Goal: Information Seeking & Learning: Find specific fact

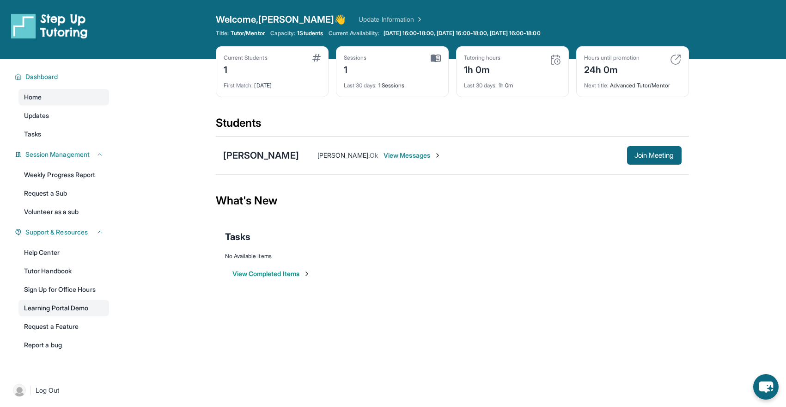
click at [58, 310] on link "Learning Portal Demo" at bounding box center [63, 307] width 91 height 17
click at [269, 162] on div "[PERSON_NAME] [PERSON_NAME] : Ok View Messages Join Meeting" at bounding box center [452, 155] width 473 height 38
click at [270, 158] on div "[PERSON_NAME]" at bounding box center [261, 155] width 76 height 13
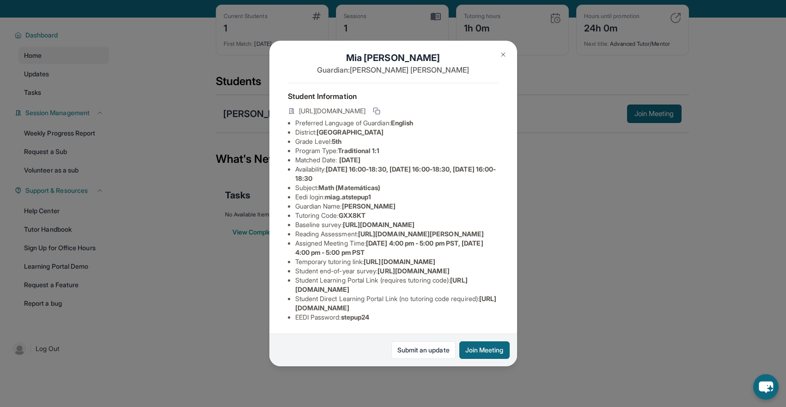
scroll to position [24, 0]
click at [698, 237] on div "[PERSON_NAME] Guardian: [PERSON_NAME] Student Information [URL][DOMAIN_NAME] Pr…" at bounding box center [393, 203] width 786 height 407
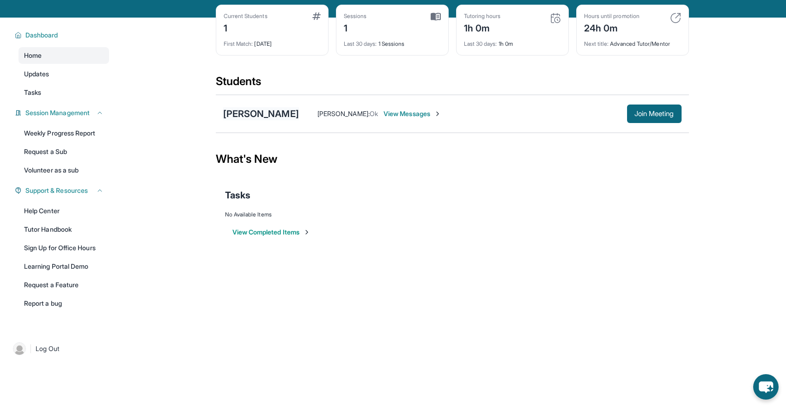
click at [273, 112] on div "[PERSON_NAME]" at bounding box center [261, 113] width 76 height 13
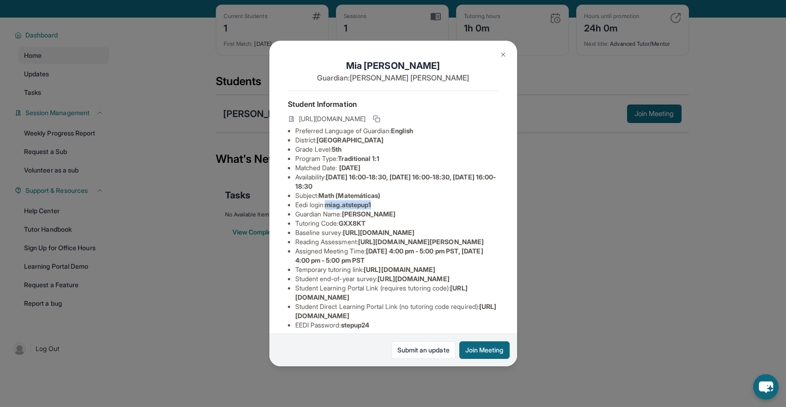
drag, startPoint x: 328, startPoint y: 206, endPoint x: 379, endPoint y: 206, distance: 51.3
click at [379, 206] on li "Eedi login : miag.atstepup1" at bounding box center [396, 204] width 203 height 9
copy span "miag.atstepup1"
click at [364, 231] on li "Baseline survey : [URL][DOMAIN_NAME]" at bounding box center [396, 232] width 203 height 9
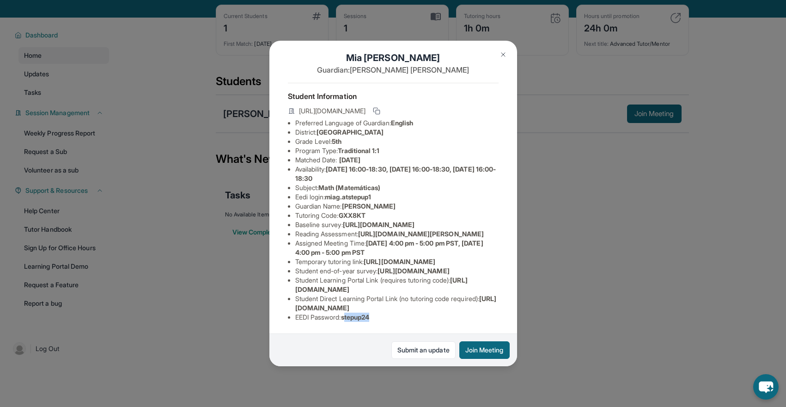
drag, startPoint x: 375, startPoint y: 316, endPoint x: 347, endPoint y: 317, distance: 27.7
click at [347, 317] on span "stepup24" at bounding box center [355, 317] width 29 height 8
click at [392, 316] on li "EEDI Password : stepup24" at bounding box center [396, 316] width 203 height 9
drag, startPoint x: 377, startPoint y: 317, endPoint x: 346, endPoint y: 319, distance: 31.4
click at [346, 319] on li "EEDI Password : stepup24" at bounding box center [396, 316] width 203 height 9
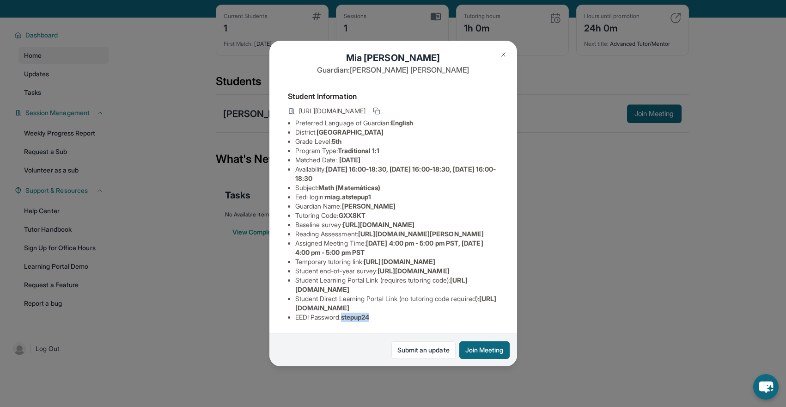
copy span "stepup24"
drag, startPoint x: 386, startPoint y: 95, endPoint x: 331, endPoint y: 96, distance: 55.0
click at [331, 192] on li "Eedi login : miag.atstepup1" at bounding box center [396, 196] width 203 height 9
copy span "miag.atstepup1"
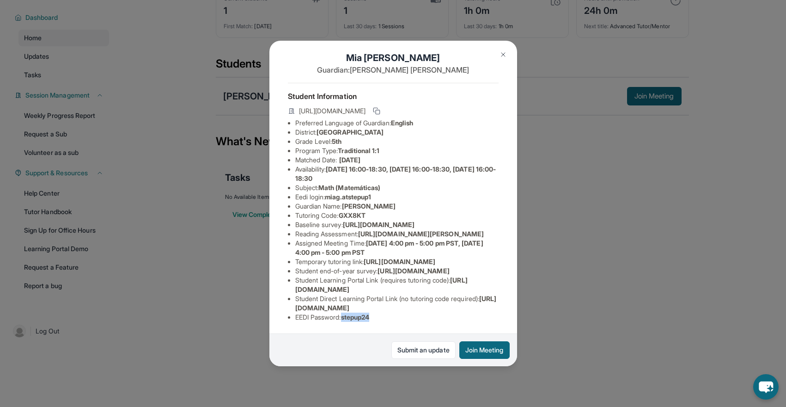
drag, startPoint x: 376, startPoint y: 317, endPoint x: 346, endPoint y: 317, distance: 29.1
click at [346, 317] on span "stepup24" at bounding box center [355, 317] width 29 height 8
copy span "stepup24"
click at [570, 172] on div "[PERSON_NAME] Guardian: [PERSON_NAME] Student Information [URL][DOMAIN_NAME] Pr…" at bounding box center [393, 203] width 786 height 407
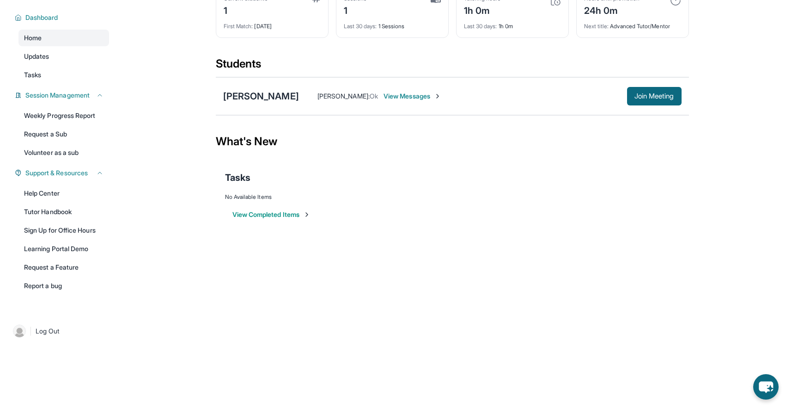
scroll to position [0, 0]
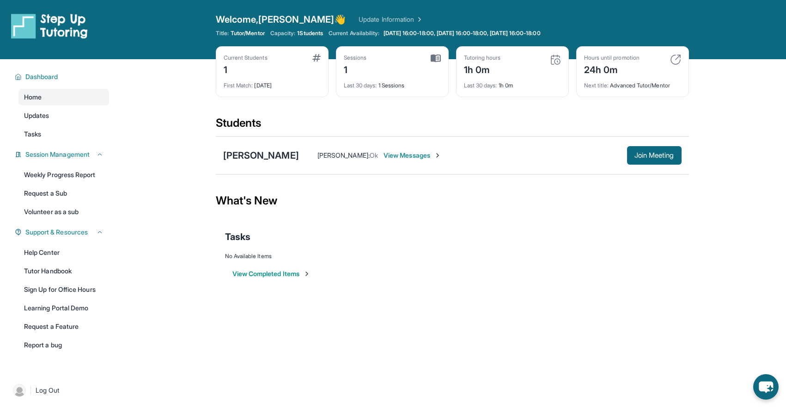
click at [358, 17] on link "Update Information" at bounding box center [390, 19] width 65 height 9
click at [410, 32] on span "[DATE] 16:00-18:00, [DATE] 16:00-18:00, [DATE] 16:00-18:00" at bounding box center [461, 33] width 157 height 7
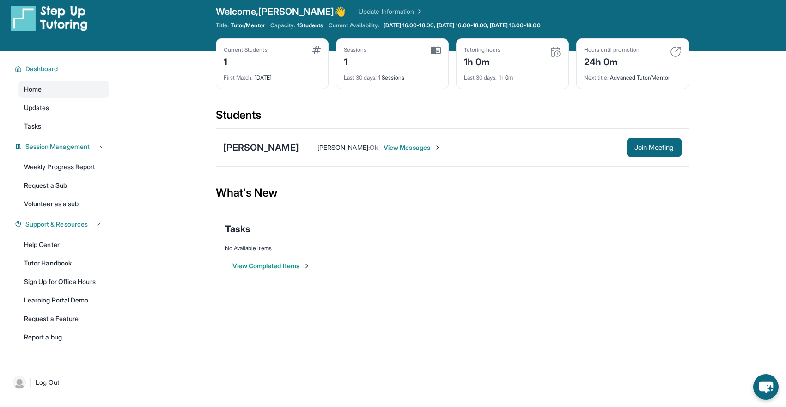
scroll to position [59, 0]
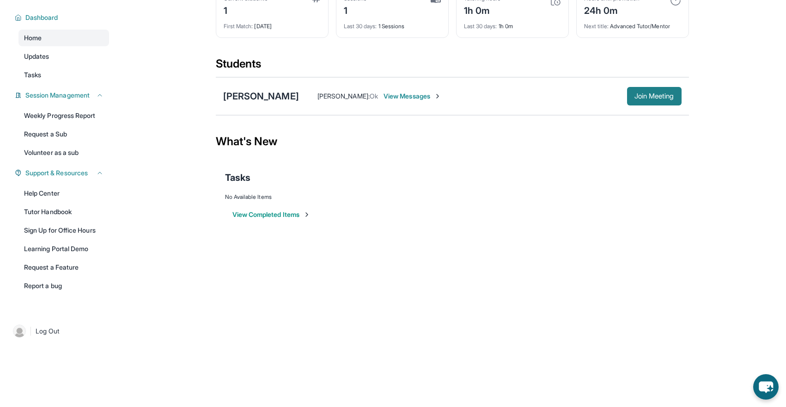
click at [663, 95] on span "Join Meeting" at bounding box center [654, 96] width 40 height 6
click at [254, 99] on div "[PERSON_NAME]" at bounding box center [261, 96] width 76 height 13
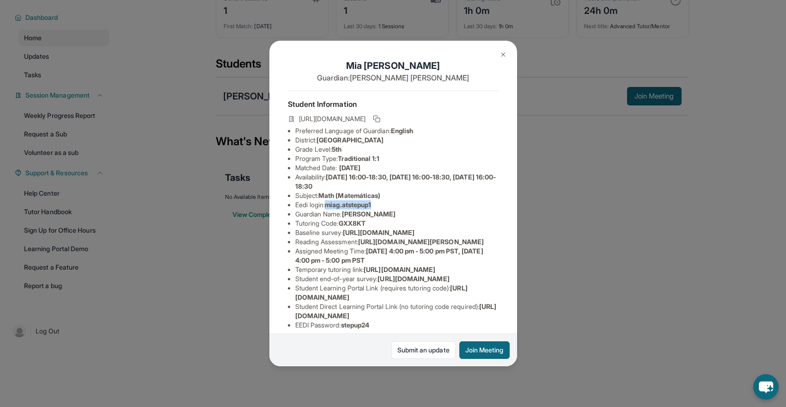
drag, startPoint x: 328, startPoint y: 205, endPoint x: 380, endPoint y: 205, distance: 51.7
click at [380, 205] on li "Eedi login : miag.atstepup1" at bounding box center [396, 204] width 203 height 9
copy span "miag.atstepup1"
click at [383, 236] on span "[URL][DOMAIN_NAME]" at bounding box center [379, 232] width 72 height 8
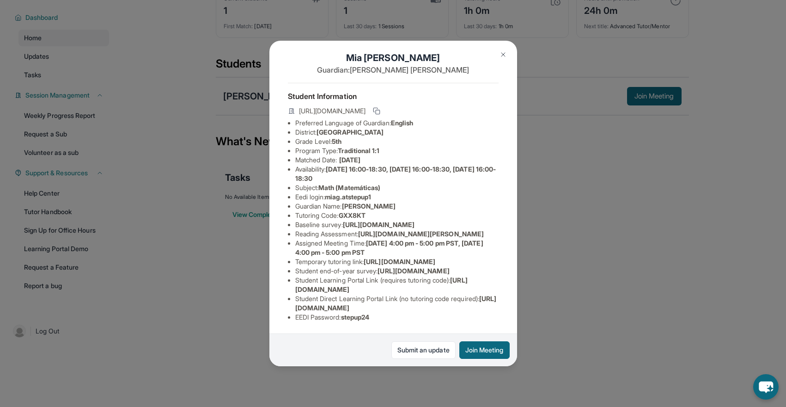
scroll to position [109, 0]
drag, startPoint x: 376, startPoint y: 316, endPoint x: 347, endPoint y: 316, distance: 29.6
click at [347, 316] on li "EEDI Password : stepup24" at bounding box center [396, 316] width 203 height 9
click at [347, 316] on span "stepup24" at bounding box center [355, 317] width 29 height 8
drag, startPoint x: 346, startPoint y: 317, endPoint x: 378, endPoint y: 317, distance: 32.3
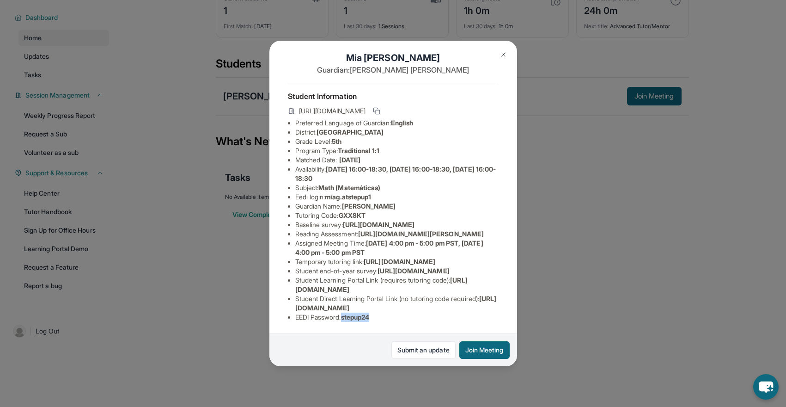
click at [378, 317] on li "EEDI Password : stepup24" at bounding box center [396, 316] width 203 height 9
copy span "stepup24"
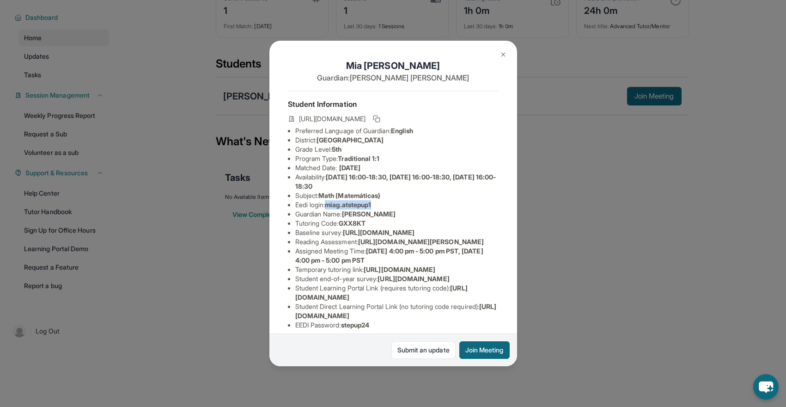
drag, startPoint x: 381, startPoint y: 204, endPoint x: 330, endPoint y: 205, distance: 50.8
click at [330, 205] on li "Eedi login : miag.atstepup1" at bounding box center [396, 204] width 203 height 9
copy span "miag.atstepup1"
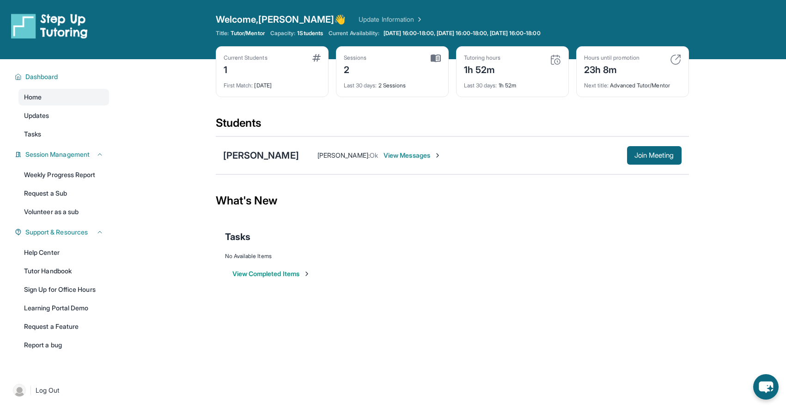
click at [485, 206] on div "What's New" at bounding box center [452, 200] width 473 height 41
